Goal: Navigation & Orientation: Find specific page/section

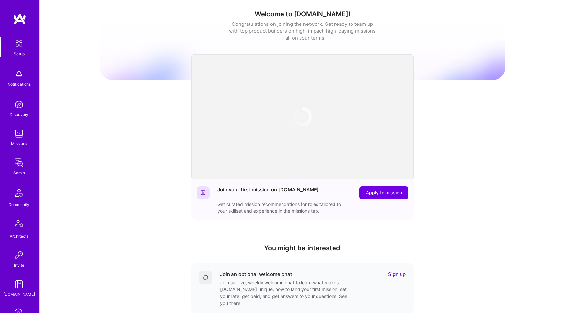
click at [21, 52] on div "Setup" at bounding box center [19, 53] width 11 height 7
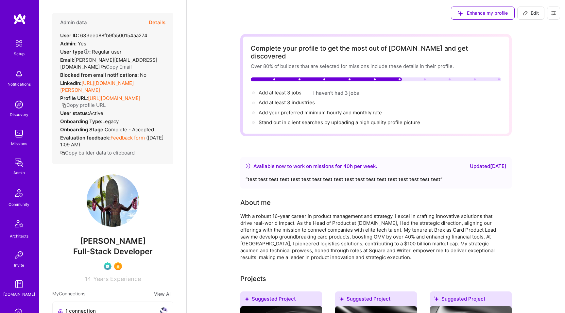
scroll to position [106, 0]
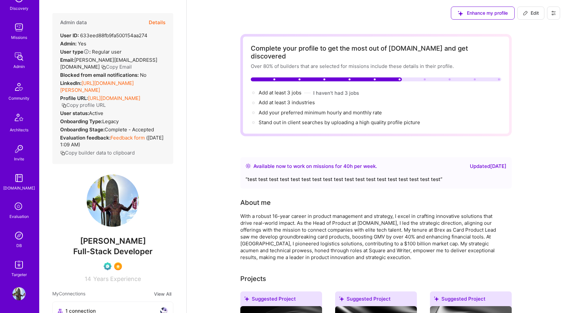
click at [20, 208] on icon at bounding box center [19, 207] width 12 height 12
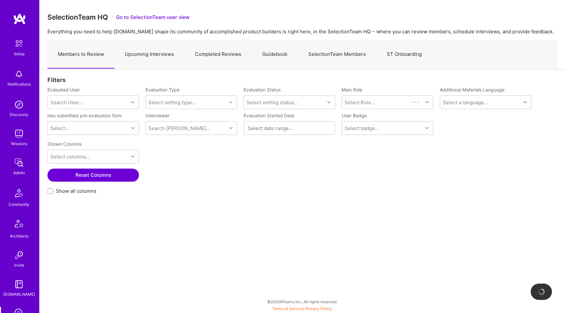
click at [151, 64] on link "Upcoming Interviews" at bounding box center [149, 54] width 70 height 28
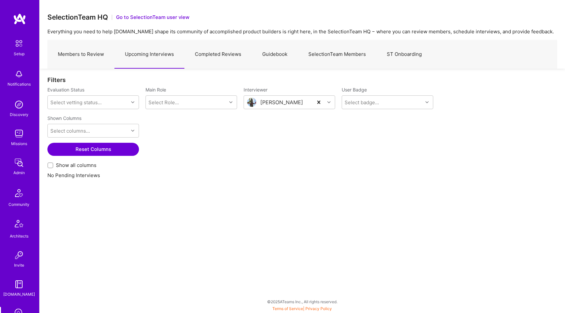
click at [97, 56] on link "Members to Review" at bounding box center [80, 54] width 67 height 28
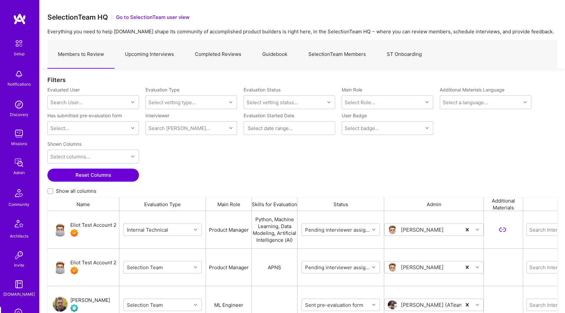
click at [153, 57] on link "Upcoming Interviews" at bounding box center [149, 54] width 70 height 28
